Goal: Navigation & Orientation: Find specific page/section

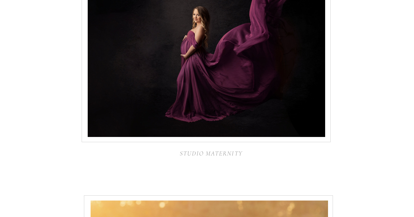
scroll to position [2032, 0]
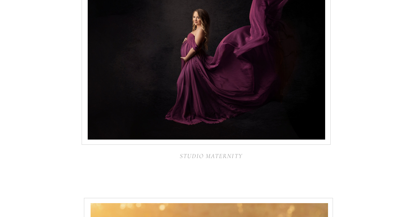
click at [236, 59] on div at bounding box center [206, 52] width 237 height 173
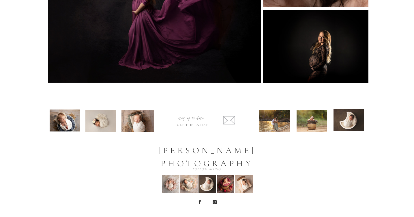
scroll to position [975, 0]
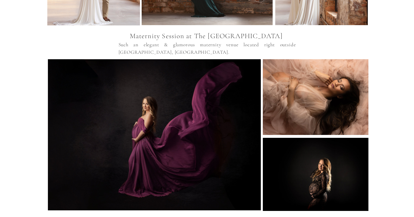
click at [329, 91] on div at bounding box center [316, 97] width 106 height 76
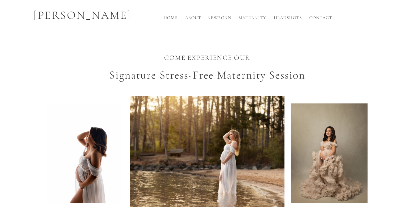
scroll to position [0, 0]
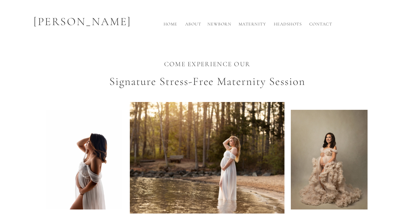
click at [245, 23] on h2 "Maternity" at bounding box center [253, 26] width 32 height 10
click at [279, 23] on h2 "Headshots" at bounding box center [288, 26] width 32 height 10
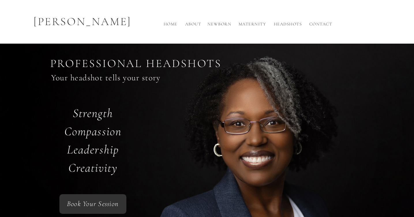
click at [257, 24] on h2 "Maternity" at bounding box center [253, 26] width 32 height 10
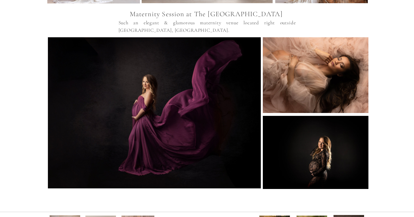
scroll to position [1102, 0]
